Goal: Information Seeking & Learning: Find specific fact

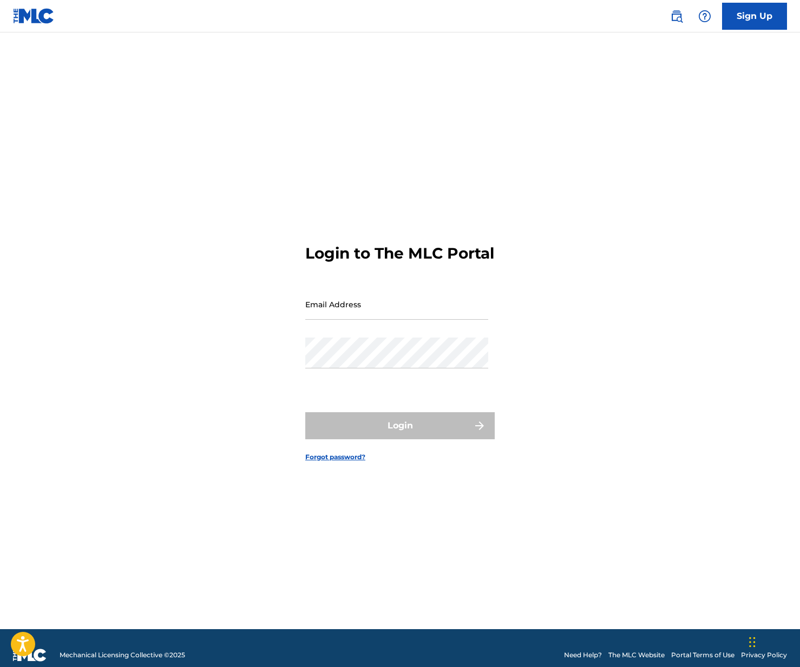
click at [366, 320] on input "Email Address" at bounding box center [396, 304] width 183 height 31
type input "[EMAIL_ADDRESS][DOMAIN_NAME]"
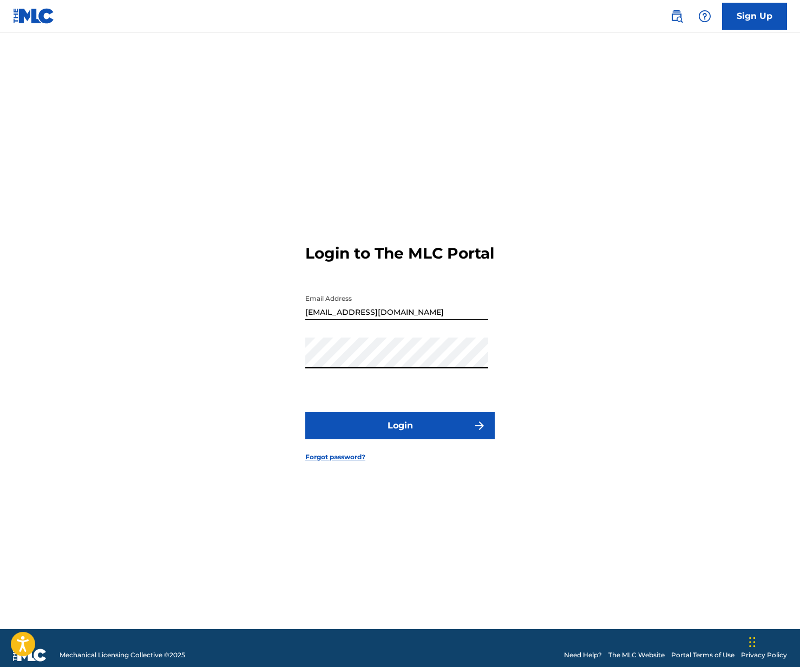
click at [386, 439] on button "Login" at bounding box center [399, 425] width 189 height 27
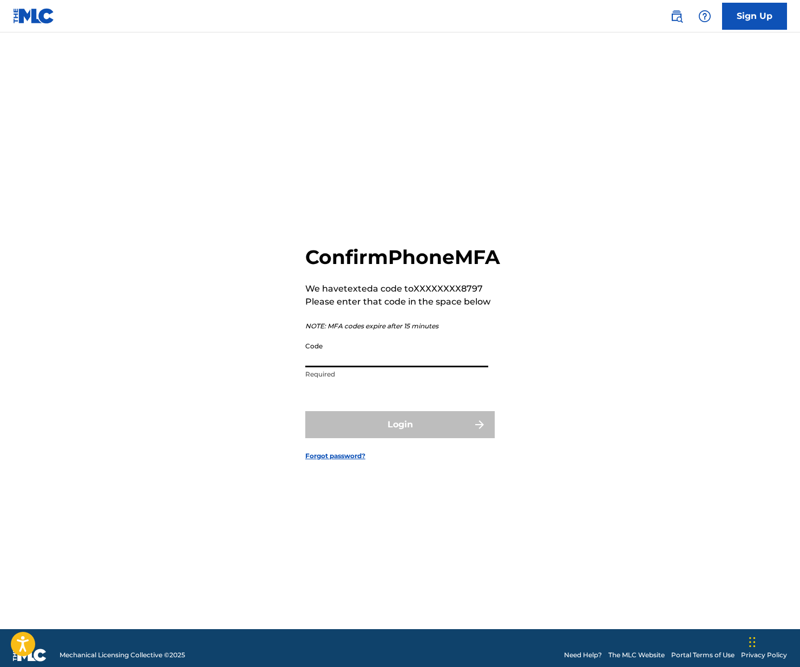
click at [363, 367] on input "Code" at bounding box center [396, 352] width 183 height 31
paste input "607353"
type input "607353"
click at [426, 428] on button "Login" at bounding box center [399, 424] width 189 height 27
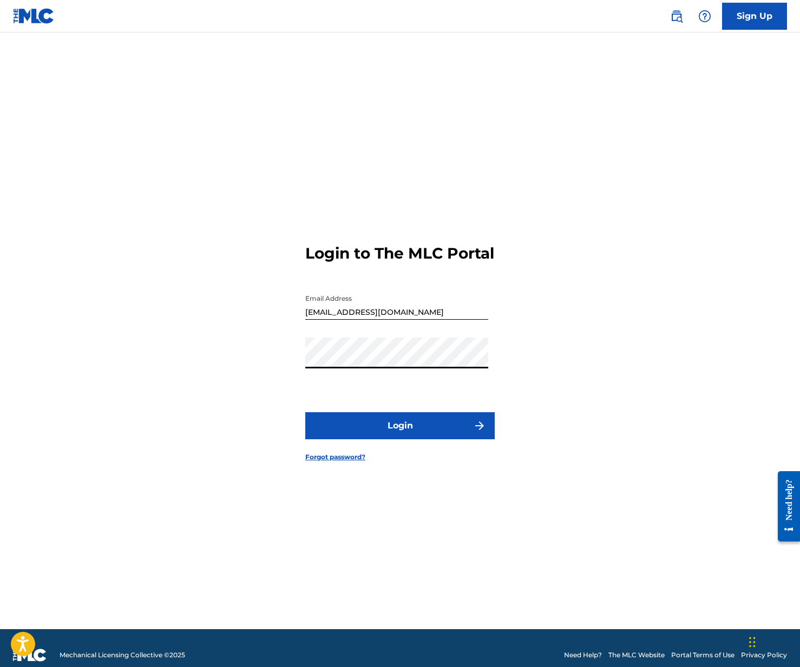
click at [406, 439] on button "Login" at bounding box center [399, 425] width 189 height 27
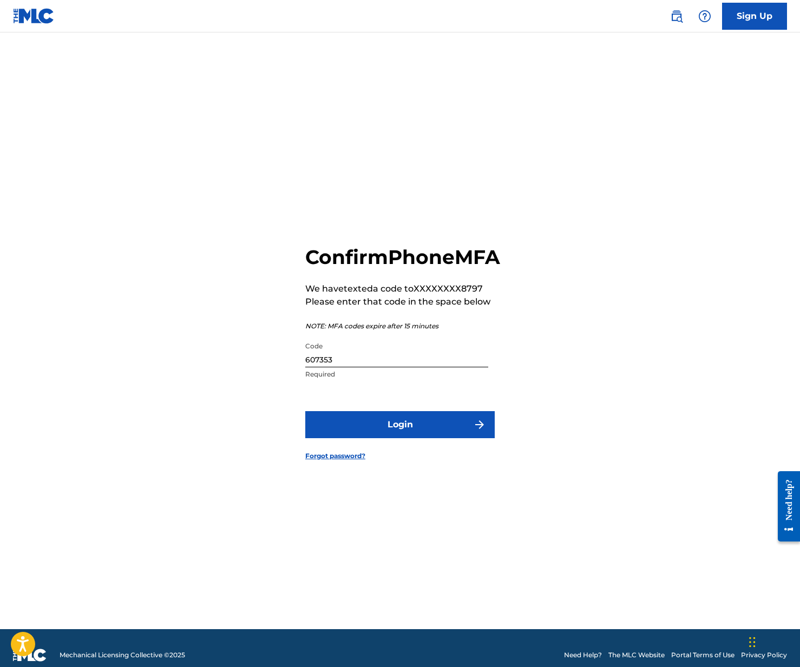
drag, startPoint x: 352, startPoint y: 371, endPoint x: 359, endPoint y: 376, distance: 8.6
click at [352, 367] on input "607353" at bounding box center [396, 352] width 183 height 31
click at [403, 436] on button "Login" at bounding box center [399, 424] width 189 height 27
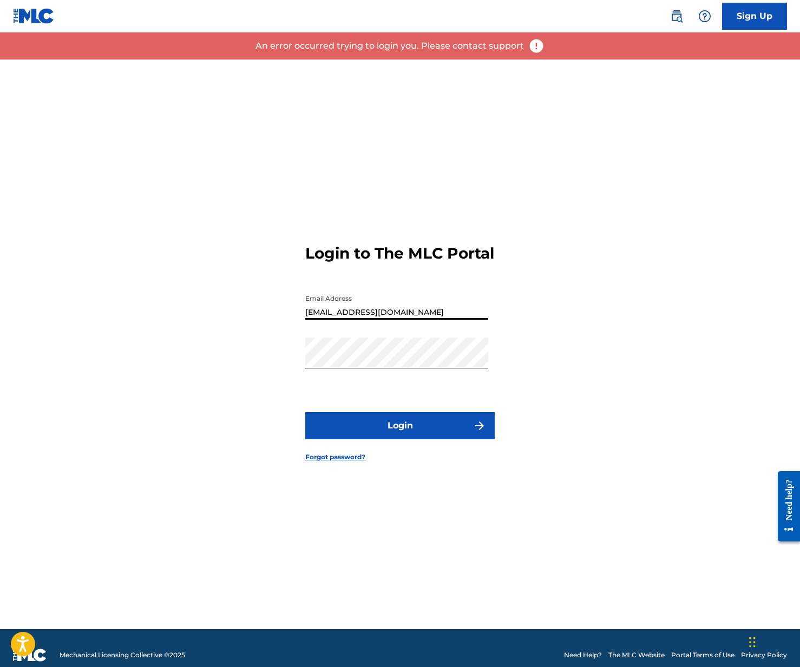
click at [552, 200] on div "Login to The MLC Portal Email Address [EMAIL_ADDRESS][DOMAIN_NAME] Password Log…" at bounding box center [400, 345] width 758 height 570
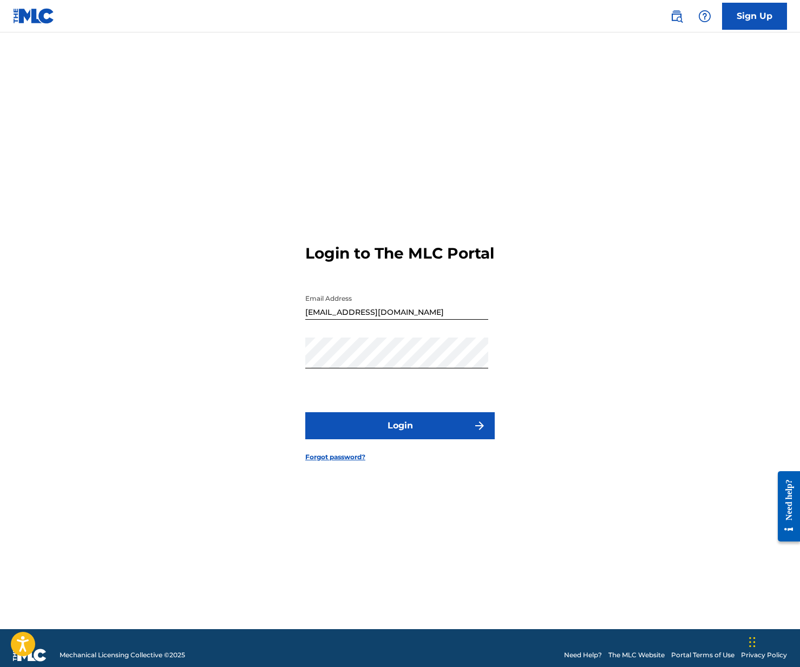
click at [378, 431] on button "Login" at bounding box center [399, 425] width 189 height 27
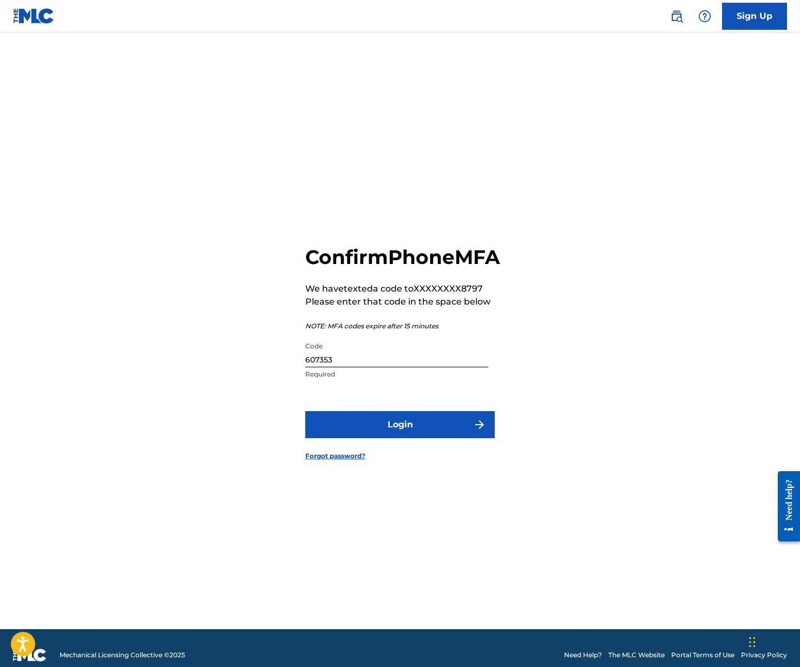
click at [353, 367] on input "607353" at bounding box center [396, 352] width 183 height 31
paste input "843912"
type input "843912"
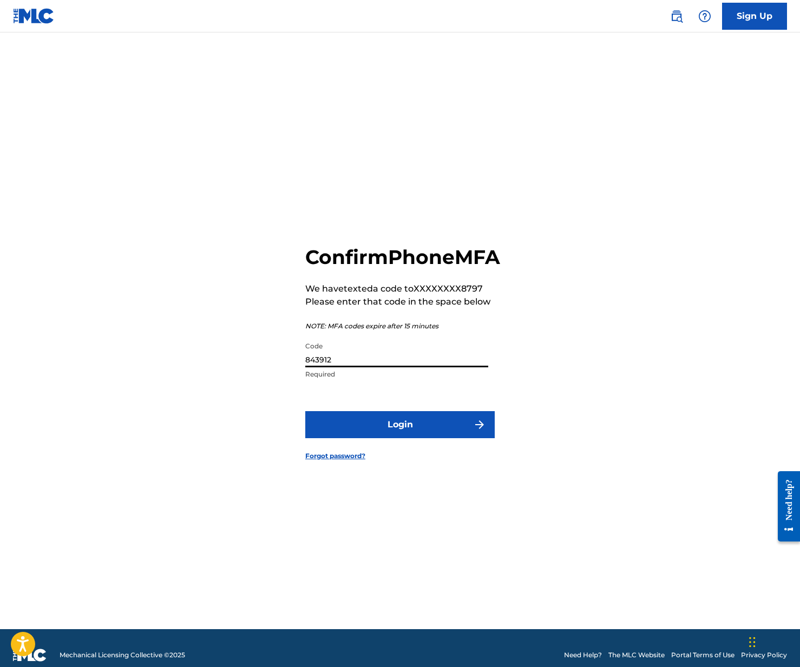
click at [416, 436] on button "Login" at bounding box center [399, 424] width 189 height 27
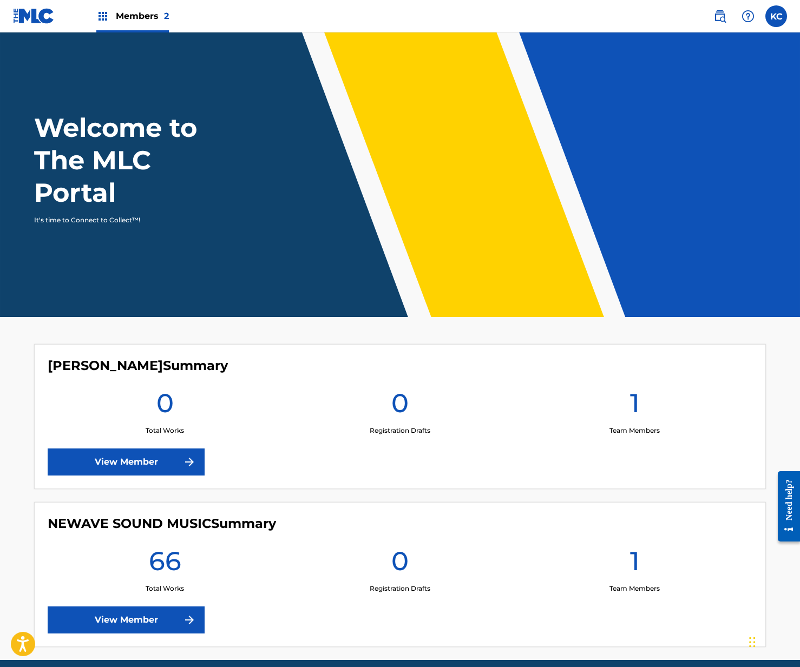
click at [157, 619] on link "View Member" at bounding box center [126, 620] width 157 height 27
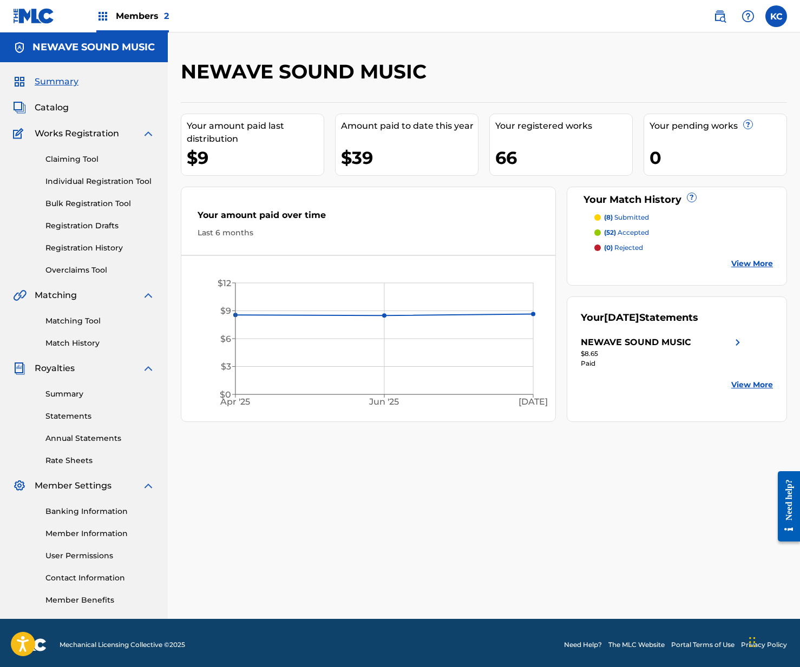
click at [721, 21] on img at bounding box center [719, 16] width 13 height 13
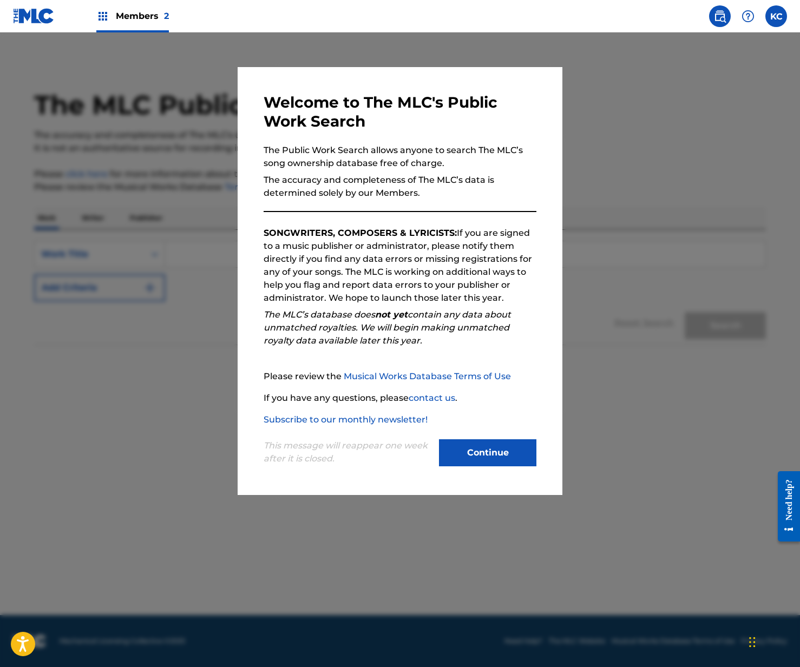
click at [499, 451] on button "Continue" at bounding box center [487, 452] width 97 height 27
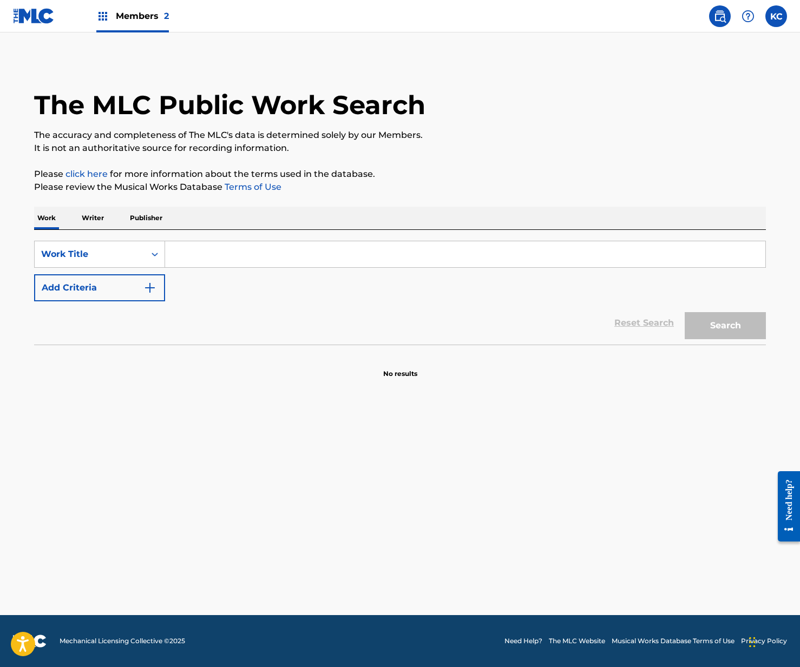
click at [89, 216] on p "Writer" at bounding box center [92, 218] width 29 height 23
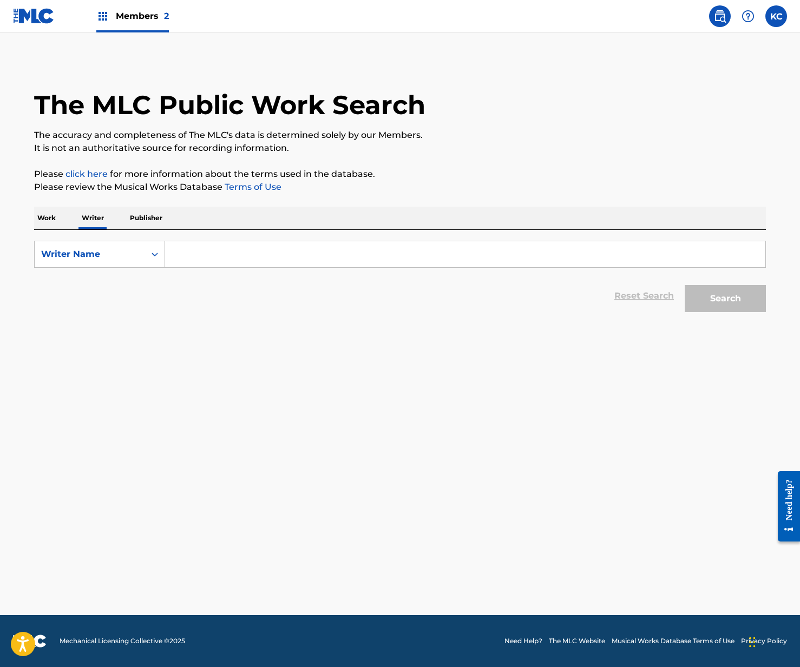
click at [252, 254] on input "Search Form" at bounding box center [465, 254] width 600 height 26
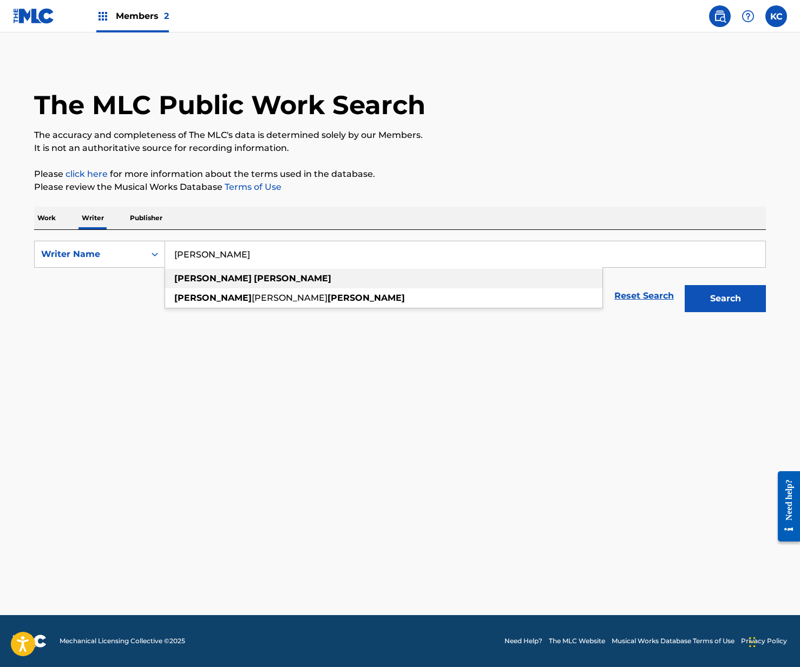
click at [238, 285] on div "[PERSON_NAME]" at bounding box center [383, 278] width 437 height 19
type input "[PERSON_NAME]"
click at [713, 296] on button "Search" at bounding box center [724, 298] width 81 height 27
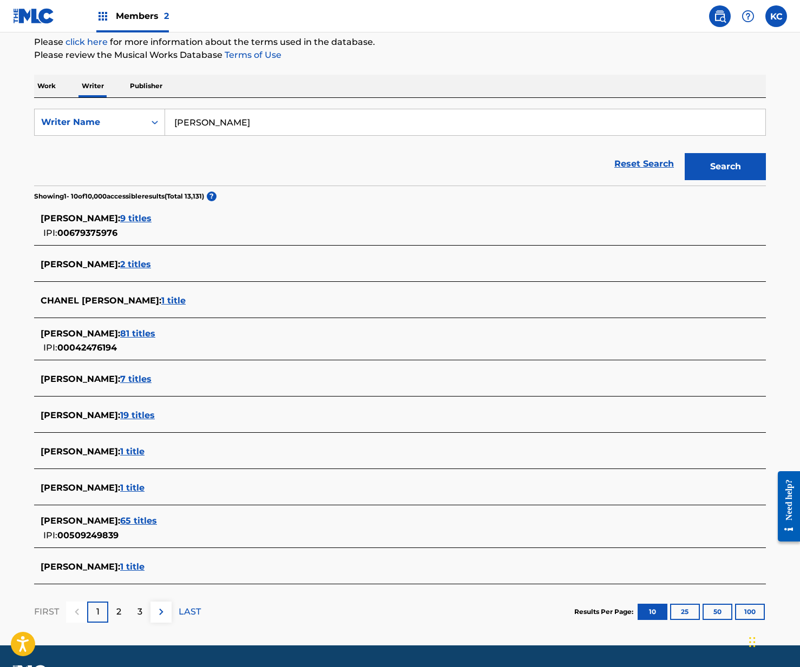
scroll to position [139, 0]
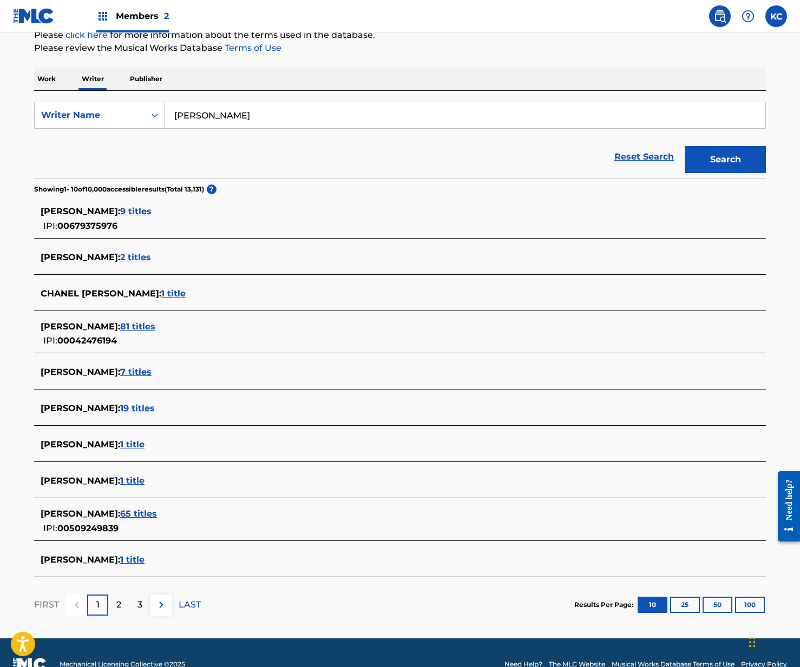
click at [715, 604] on button "50" at bounding box center [717, 605] width 30 height 16
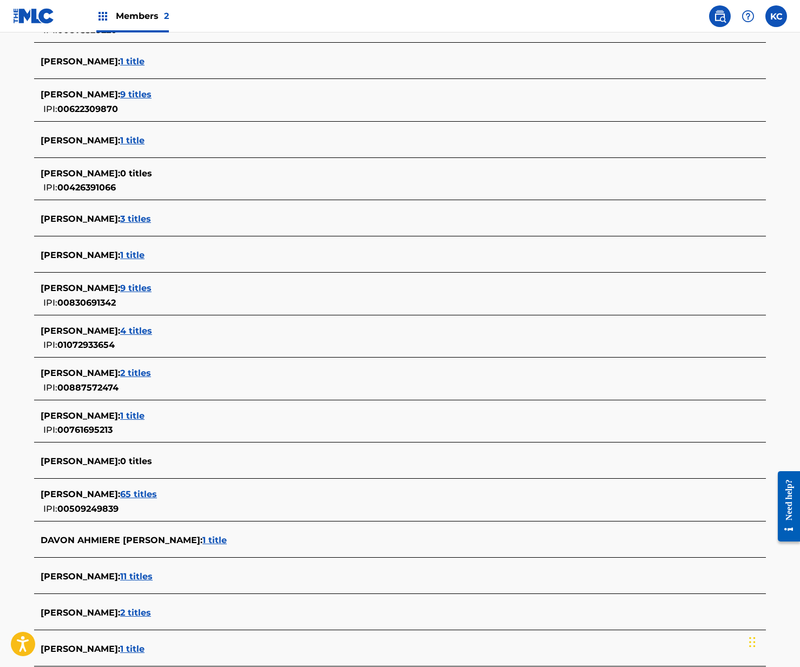
scroll to position [1002, 0]
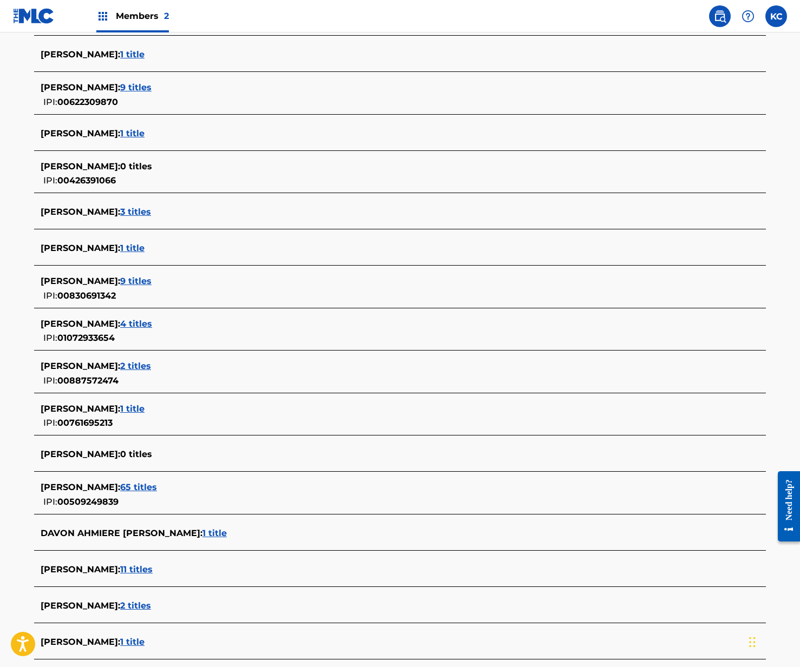
click at [137, 490] on span "65 titles" at bounding box center [138, 487] width 37 height 10
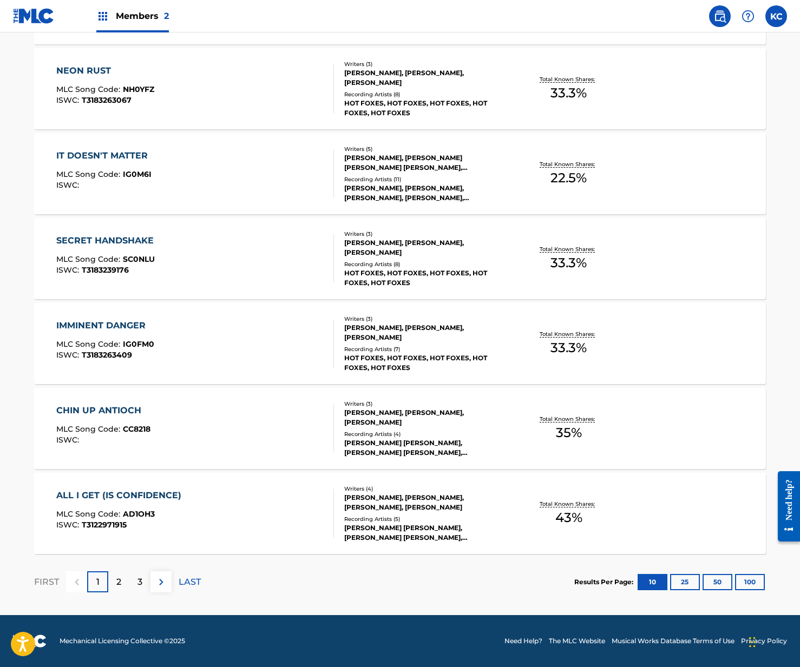
scroll to position [0, 0]
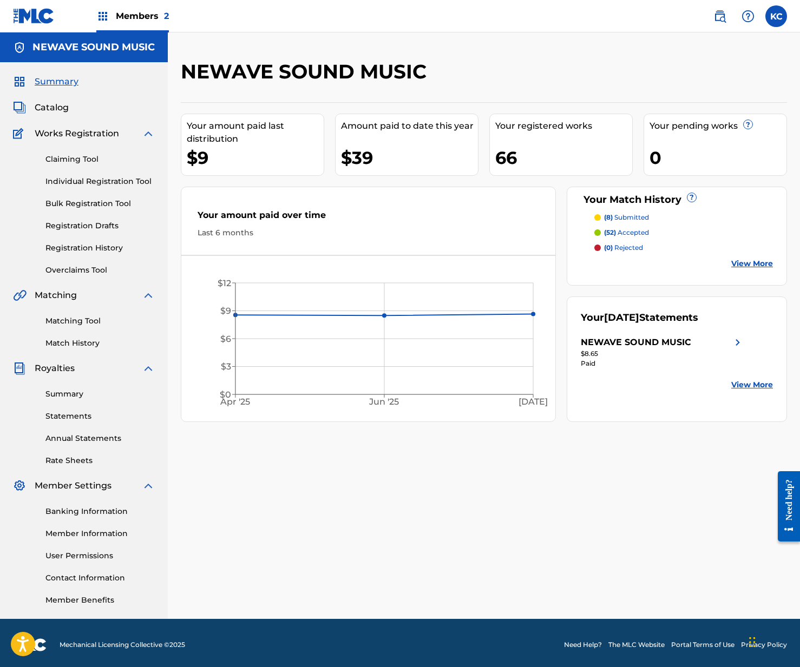
click at [717, 19] on img at bounding box center [719, 16] width 13 height 13
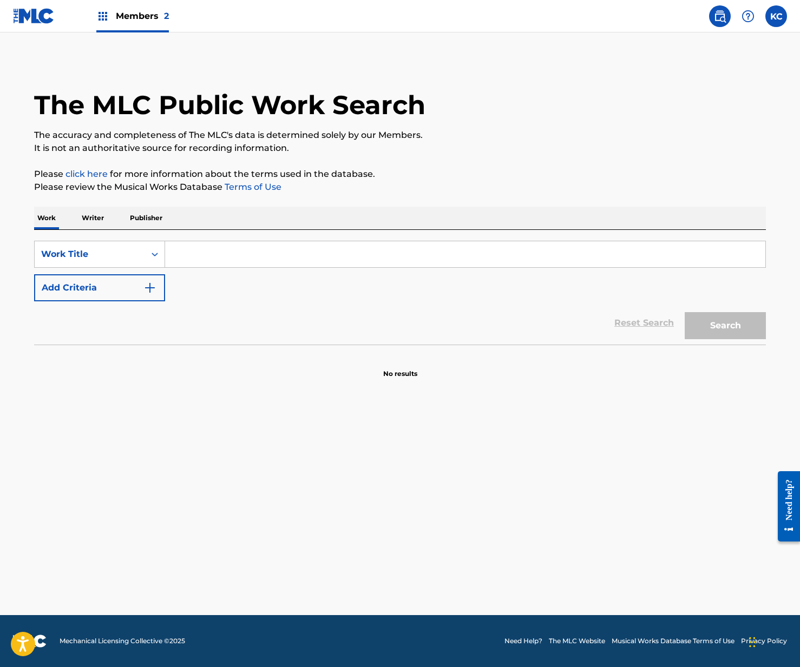
click at [91, 220] on p "Writer" at bounding box center [92, 218] width 29 height 23
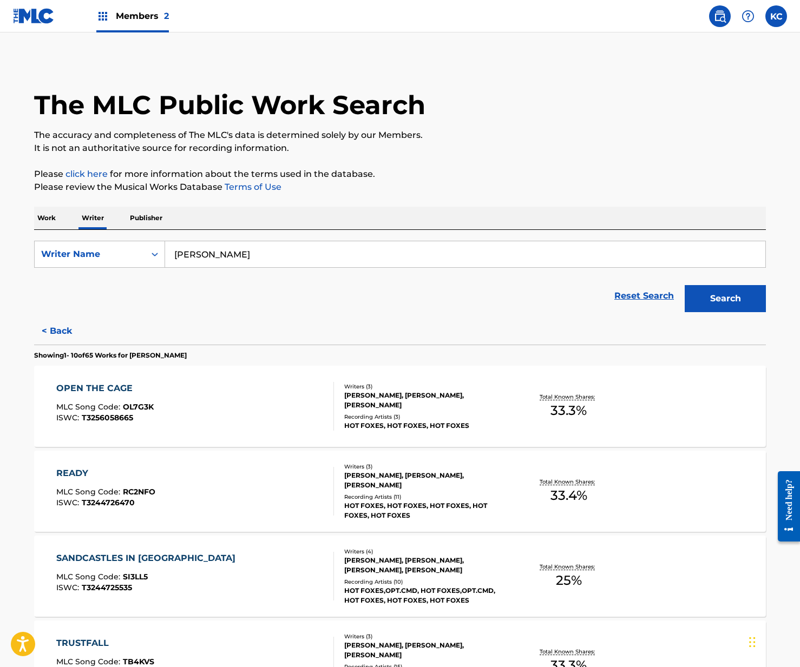
click at [262, 253] on input "[PERSON_NAME]" at bounding box center [465, 254] width 600 height 26
click at [254, 274] on strong "[PERSON_NAME]" at bounding box center [292, 278] width 77 height 10
drag, startPoint x: 604, startPoint y: 279, endPoint x: 721, endPoint y: 301, distance: 118.3
click at [723, 300] on button "Search" at bounding box center [724, 298] width 81 height 27
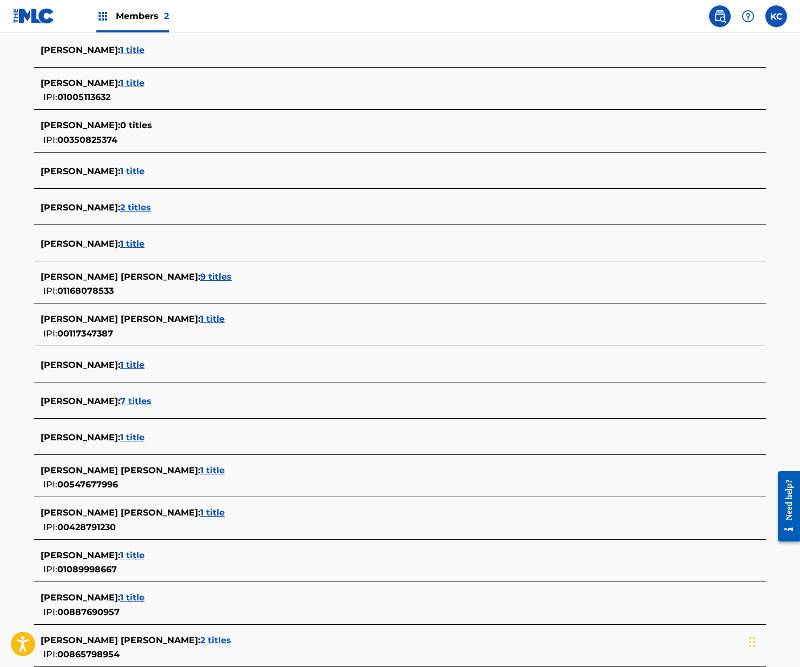
scroll to position [1685, 0]
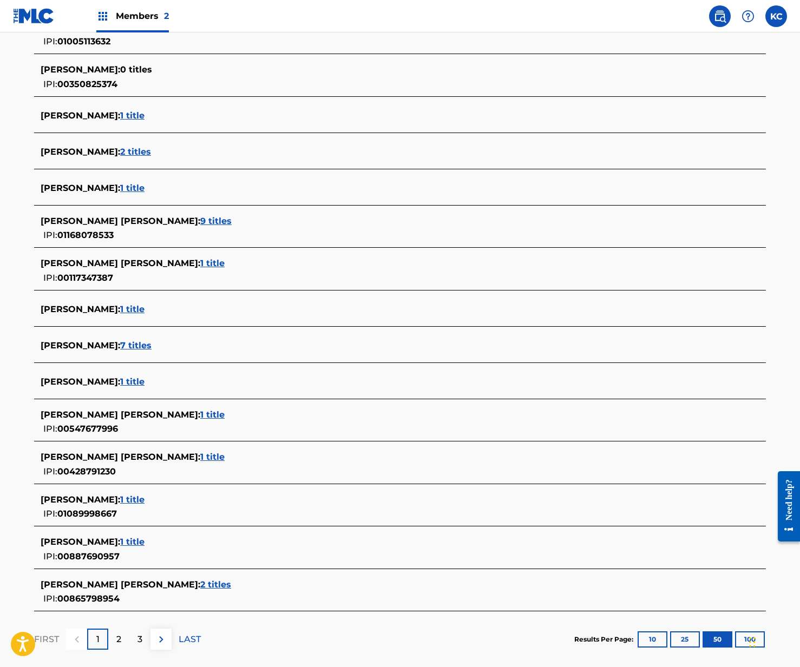
click at [660, 643] on button "10" at bounding box center [652, 639] width 30 height 16
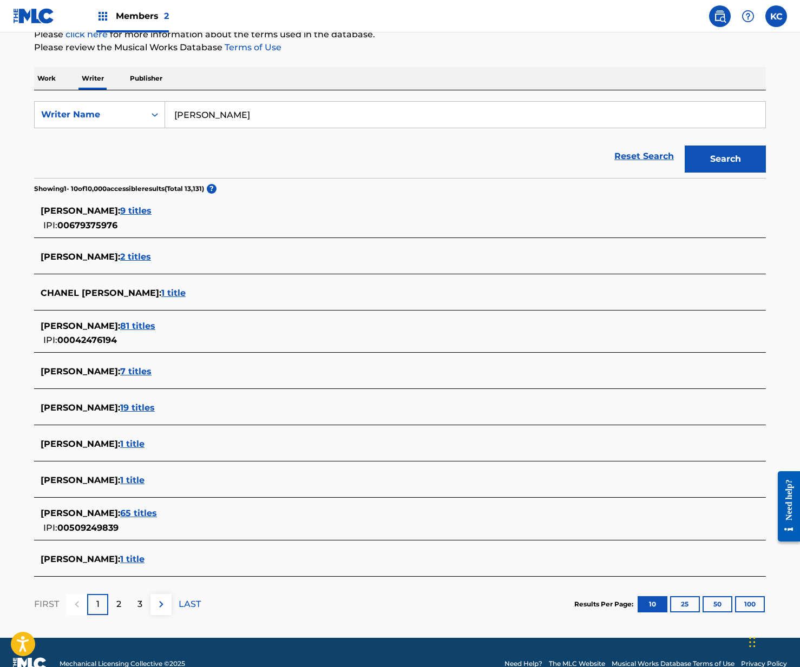
scroll to position [162, 0]
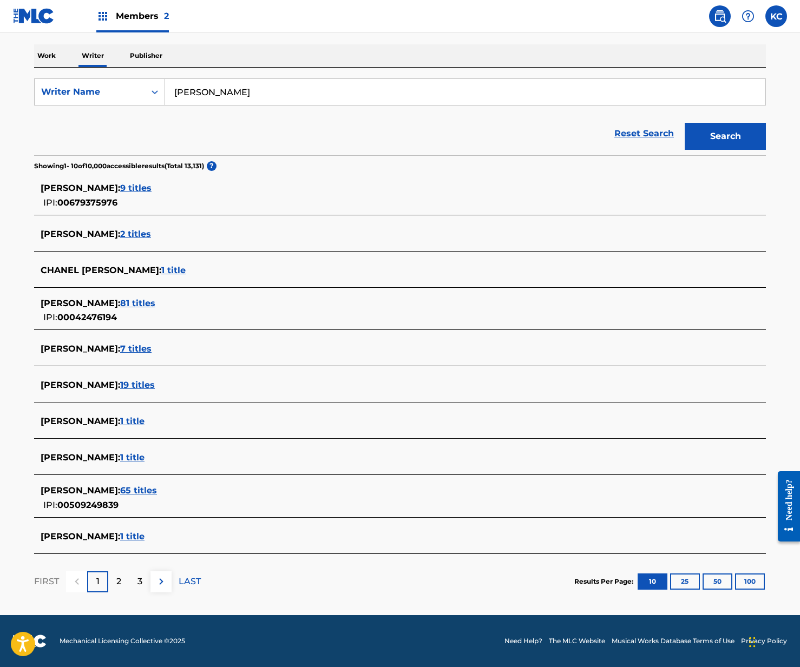
click at [144, 536] on span "1 title" at bounding box center [132, 536] width 24 height 10
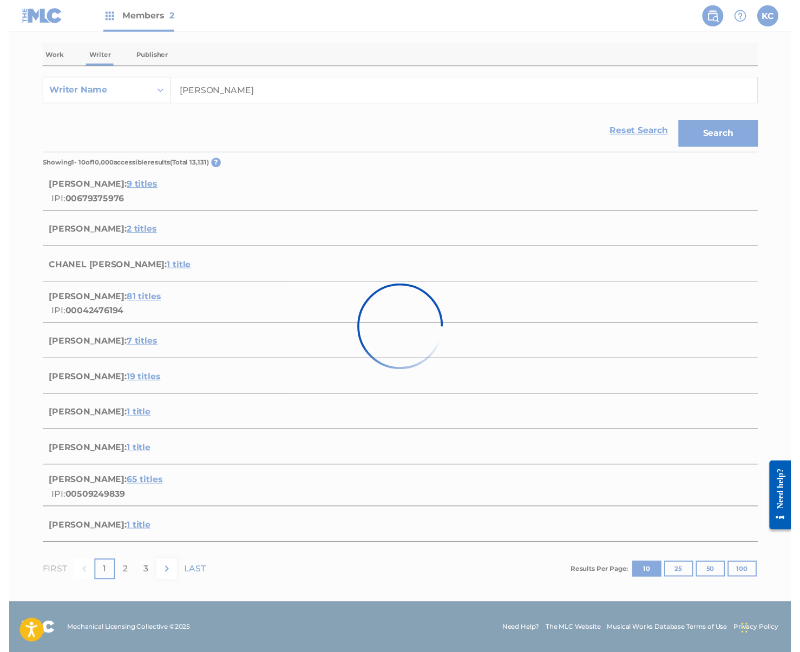
scroll to position [0, 0]
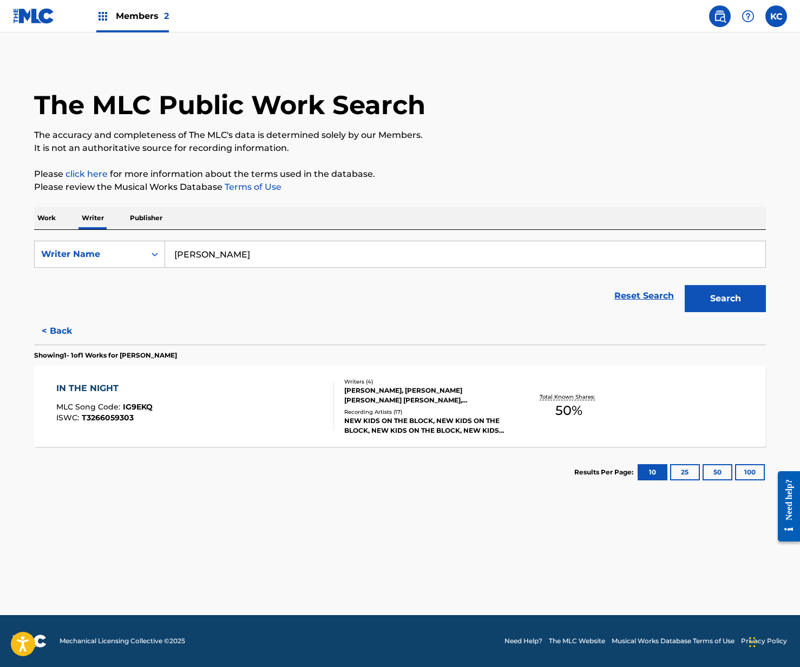
click at [52, 222] on p "Work" at bounding box center [46, 218] width 25 height 23
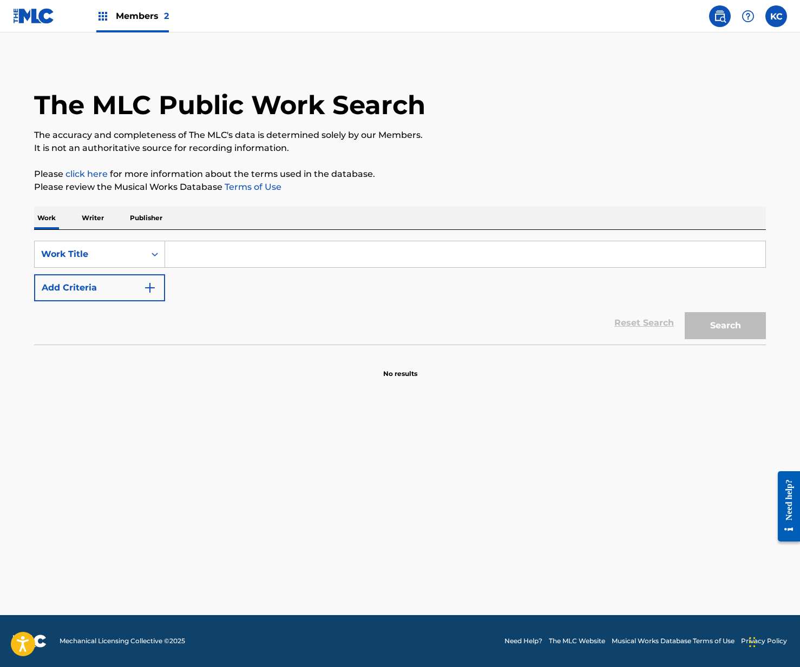
click at [101, 214] on p "Writer" at bounding box center [92, 218] width 29 height 23
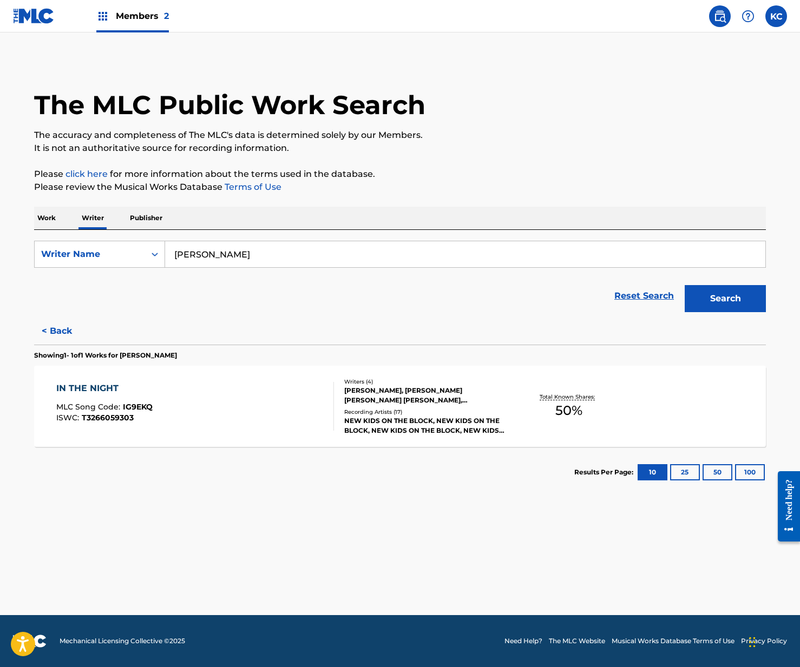
click at [613, 117] on div "The MLC Public Work Search" at bounding box center [400, 99] width 732 height 79
click at [718, 18] on img at bounding box center [719, 16] width 13 height 13
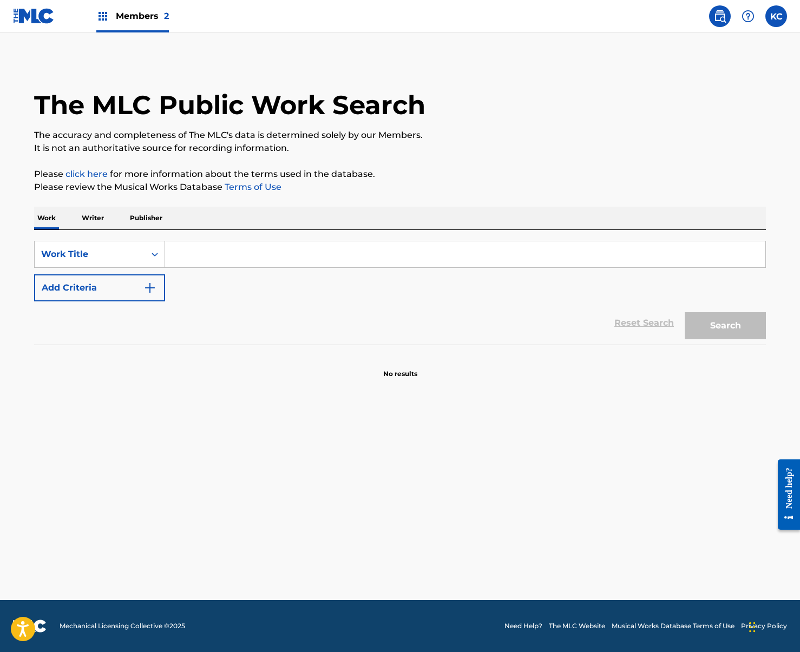
click at [786, 16] on label at bounding box center [776, 16] width 22 height 22
click at [776, 16] on input "KC [PERSON_NAME] [EMAIL_ADDRESS][DOMAIN_NAME] Notification Preferences Profile …" at bounding box center [776, 16] width 0 height 0
click at [786, 16] on div "KC KC [PERSON_NAME] [EMAIL_ADDRESS][DOMAIN_NAME] Notification Preferences Profi…" at bounding box center [776, 16] width 22 height 22
click at [150, 68] on div "The MLC Public Work Search" at bounding box center [400, 99] width 732 height 79
click at [48, 18] on img at bounding box center [34, 16] width 42 height 16
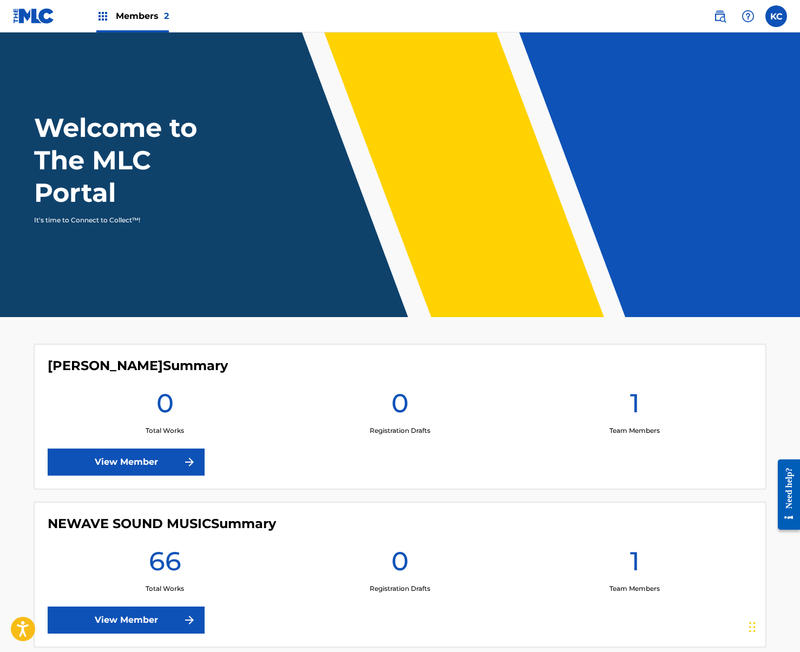
scroll to position [60, 0]
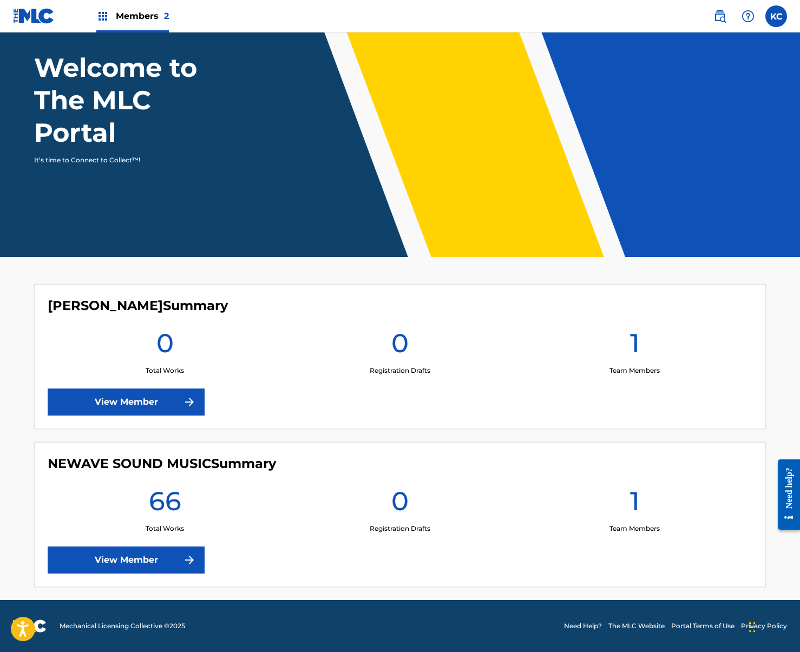
click at [156, 555] on link "View Member" at bounding box center [126, 559] width 157 height 27
